Goal: Information Seeking & Learning: Learn about a topic

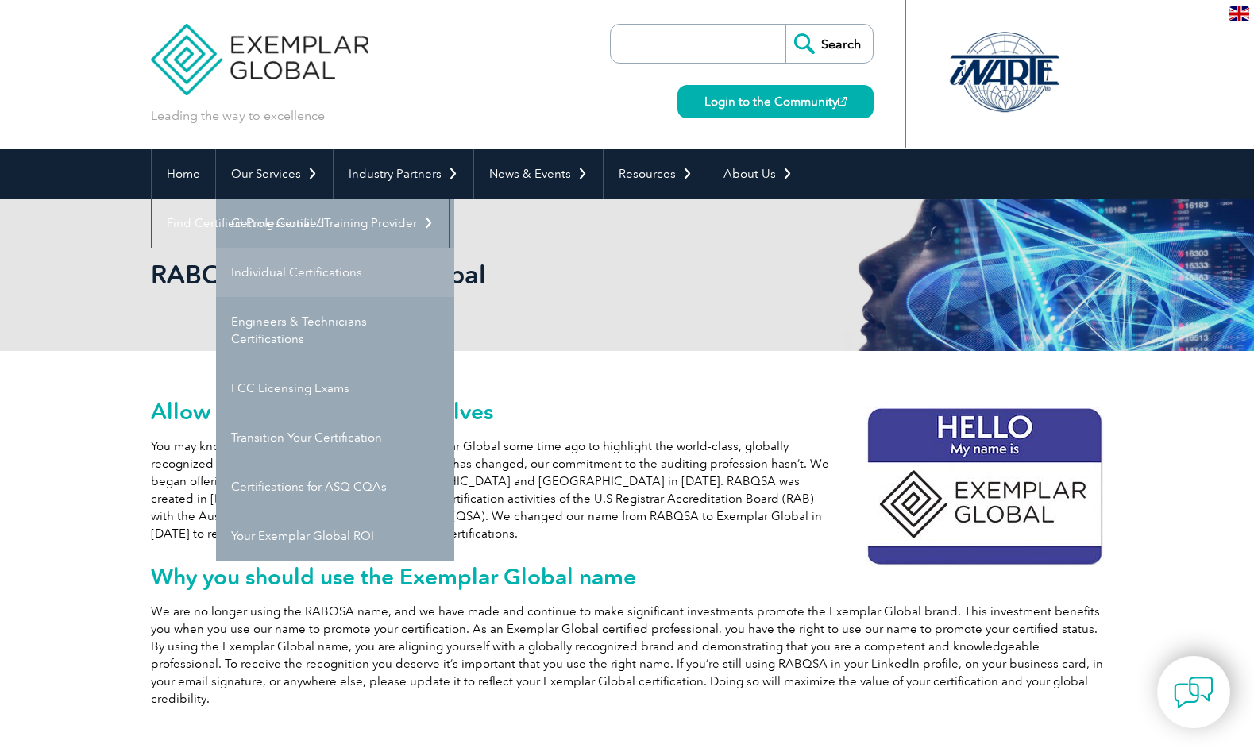
click at [280, 268] on link "Individual Certifications" at bounding box center [335, 272] width 238 height 49
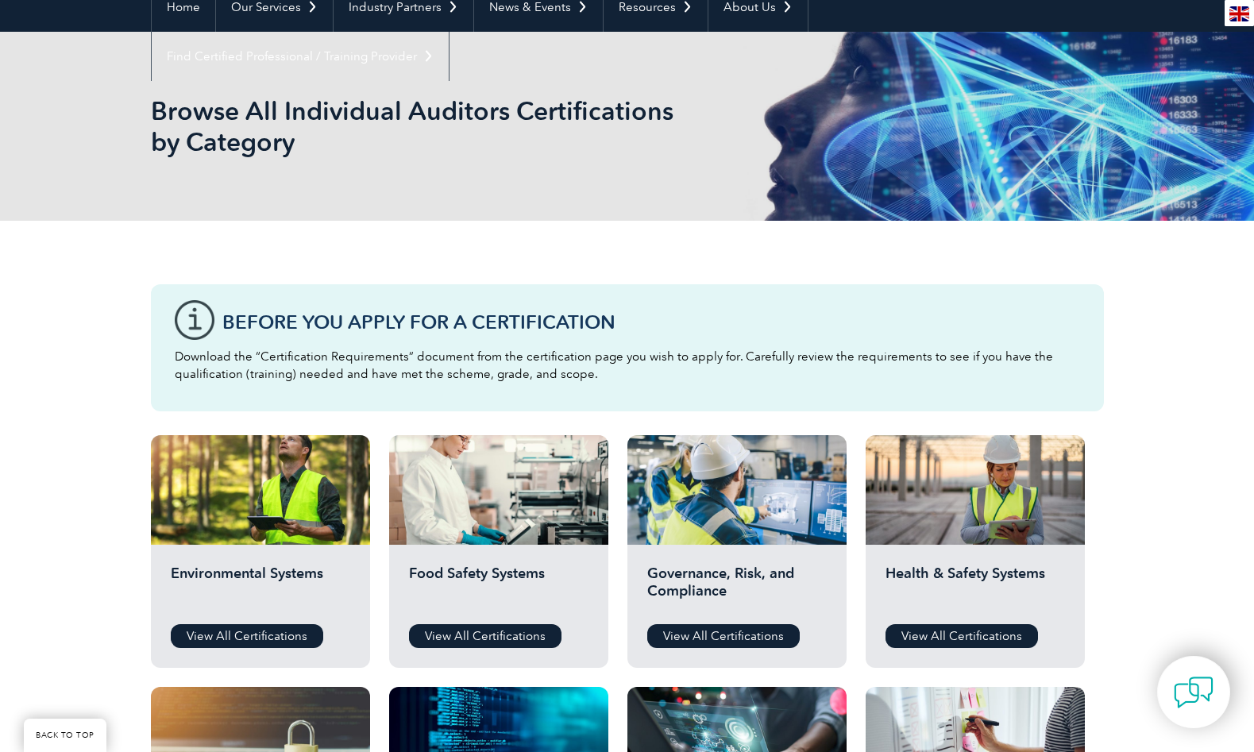
scroll to position [238, 0]
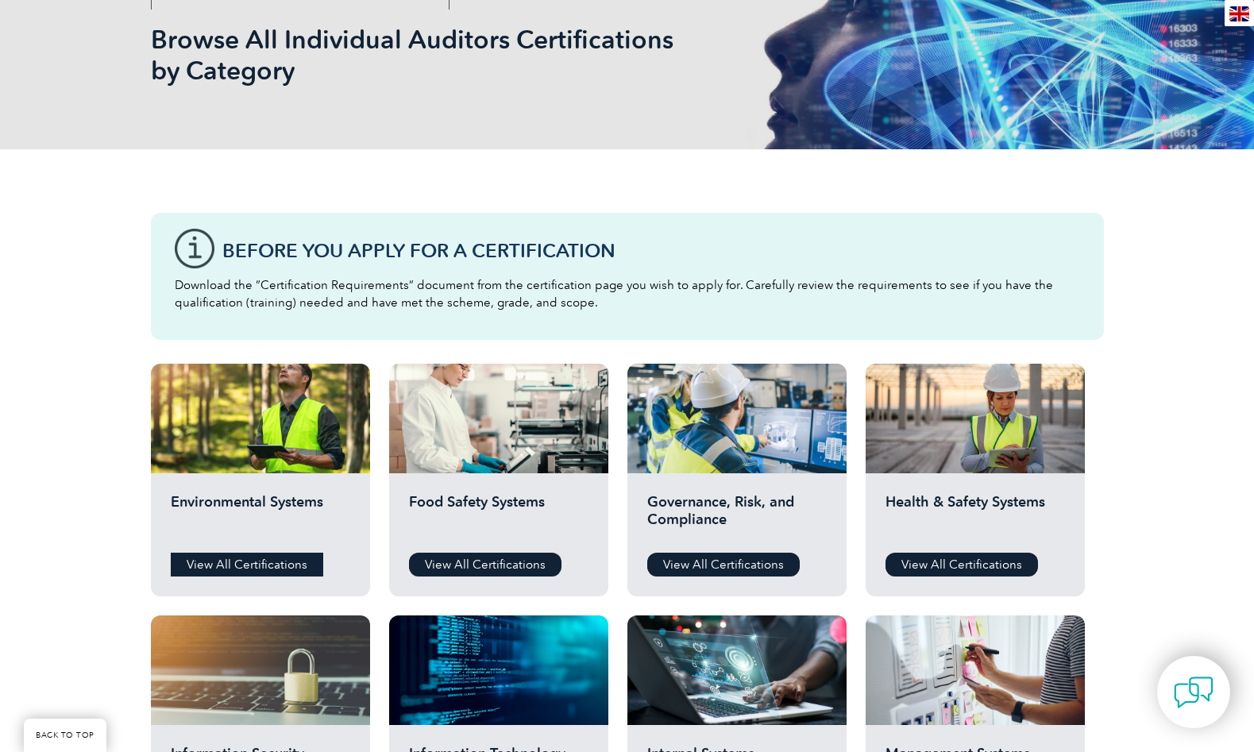
click at [253, 562] on link "View All Certifications" at bounding box center [247, 565] width 152 height 24
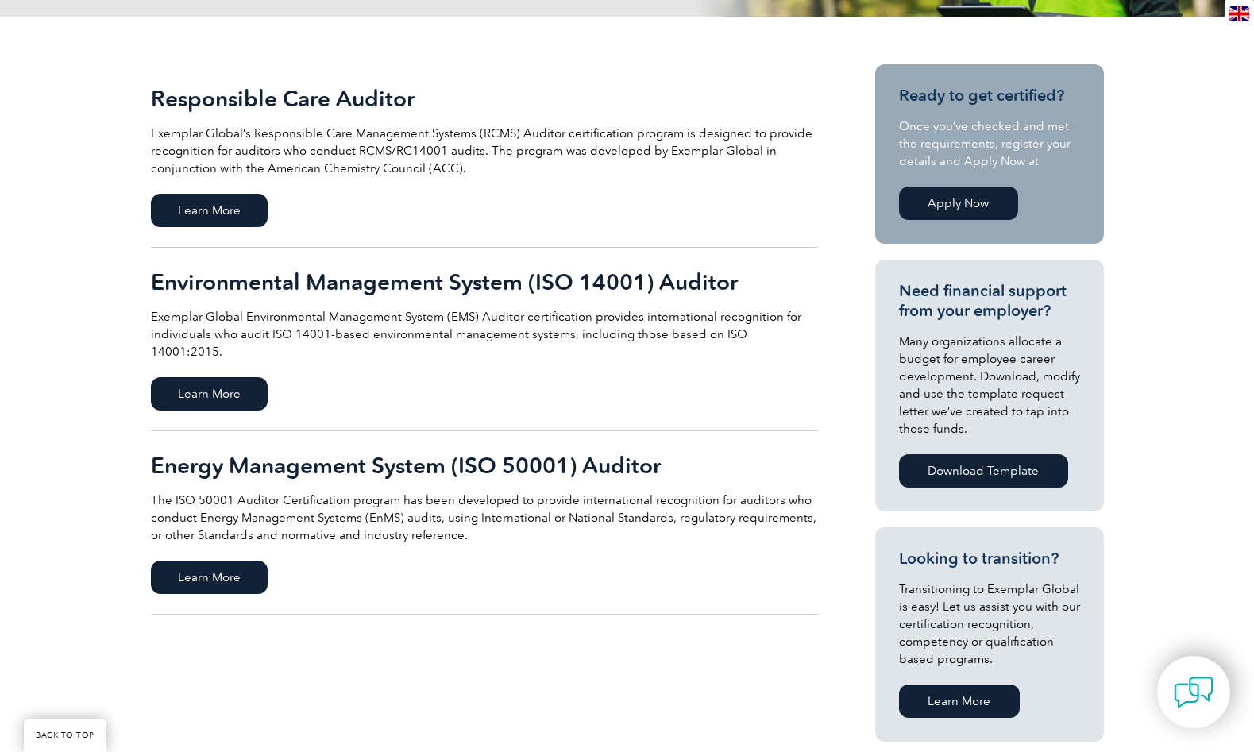
scroll to position [318, 0]
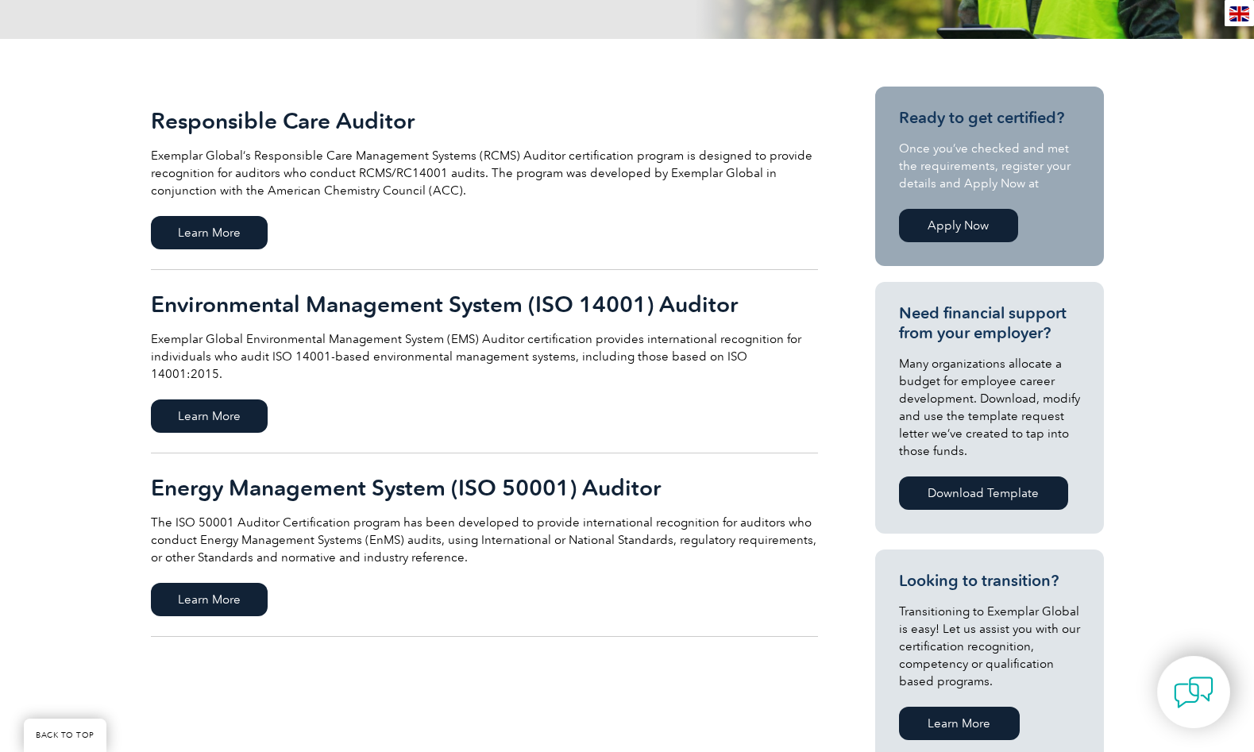
click at [584, 705] on div "Responsible Care Auditor Exemplar Global’s Responsible Care Management Systems …" at bounding box center [627, 553] width 953 height 1029
